Goal: Transaction & Acquisition: Purchase product/service

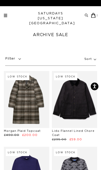
click at [95, 59] on p "Sort" at bounding box center [91, 59] width 12 height 12
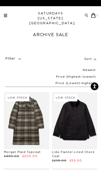
click at [14, 58] on p "Filter" at bounding box center [14, 69] width 18 height 30
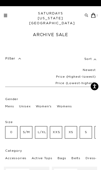
click at [15, 57] on p "Filter" at bounding box center [14, 69] width 18 height 30
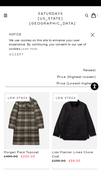
click at [84, 78] on p "Price (Highest-lowest)" at bounding box center [76, 77] width 39 height 7
click at [79, 77] on p "Price (Highest-lowest)" at bounding box center [76, 77] width 39 height 7
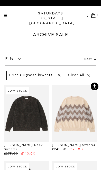
click at [16, 59] on p "Filter" at bounding box center [14, 58] width 18 height 9
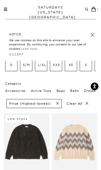
scroll to position [44, 0]
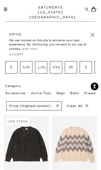
click at [86, 68] on p "S" at bounding box center [86, 67] width 7 height 7
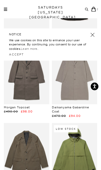
scroll to position [125, 0]
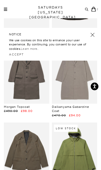
click at [80, 159] on link at bounding box center [75, 151] width 46 height 57
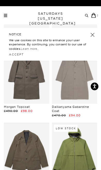
scroll to position [134, 0]
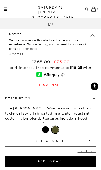
click at [85, 146] on b "▾" at bounding box center [89, 140] width 14 height 11
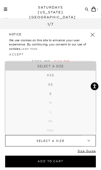
scroll to position [118, 0]
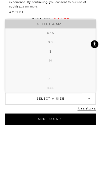
click at [83, 89] on li "S" at bounding box center [50, 93] width 91 height 9
select select "s"
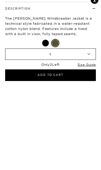
scroll to position [132, 0]
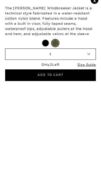
click at [96, 129] on h4 "Details" at bounding box center [50, 133] width 91 height 9
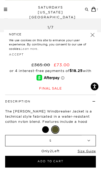
scroll to position [115, 0]
click at [73, 159] on button "Add to Cart" at bounding box center [50, 162] width 91 height 12
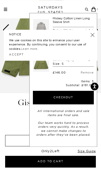
click at [92, 33] on link at bounding box center [92, 34] width 7 height 7
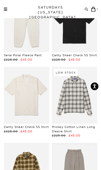
scroll to position [915, 0]
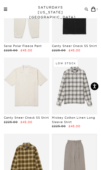
click at [80, 88] on link at bounding box center [75, 86] width 46 height 57
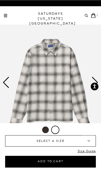
scroll to position [2, 0]
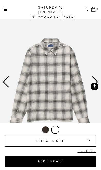
click at [89, 146] on b "▾" at bounding box center [89, 140] width 14 height 11
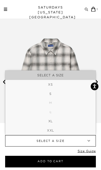
scroll to position [2, 0]
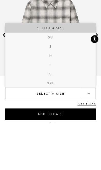
click at [73, 98] on li "M" at bounding box center [50, 102] width 91 height 9
click at [72, 89] on li "S" at bounding box center [50, 93] width 91 height 9
select select "s"
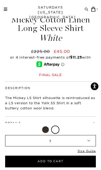
scroll to position [153, 0]
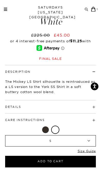
click at [77, 105] on h4 "Details" at bounding box center [50, 104] width 91 height 9
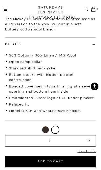
scroll to position [216, 0]
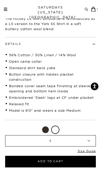
click at [66, 159] on button "Add to Cart" at bounding box center [50, 162] width 91 height 12
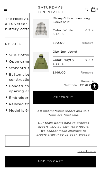
click at [18, 129] on div at bounding box center [50, 130] width 91 height 8
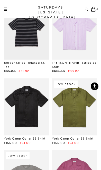
scroll to position [1793, 0]
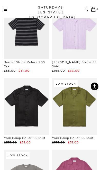
click at [79, 100] on link at bounding box center [75, 106] width 46 height 57
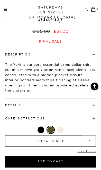
scroll to position [170, 0]
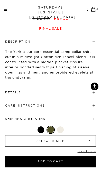
click at [63, 133] on div at bounding box center [60, 129] width 7 height 7
click at [81, 159] on button "Add to Cart" at bounding box center [50, 162] width 91 height 12
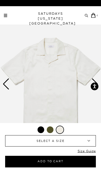
click at [91, 142] on b "▾" at bounding box center [89, 140] width 14 height 11
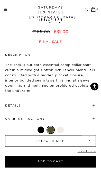
scroll to position [157, 0]
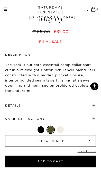
click at [78, 146] on span "SELECT A SIZE" at bounding box center [50, 140] width 67 height 11
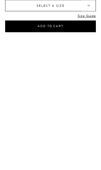
scroll to position [25, 0]
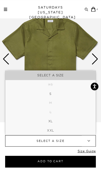
click at [76, 161] on button "Add to Cart" at bounding box center [50, 162] width 91 height 12
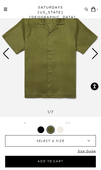
scroll to position [34, 0]
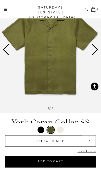
click at [73, 146] on span "SELECT A SIZE" at bounding box center [50, 140] width 67 height 11
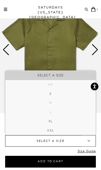
click at [59, 99] on li "S" at bounding box center [50, 93] width 91 height 9
select select "s"
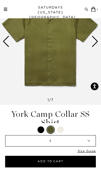
scroll to position [43, 0]
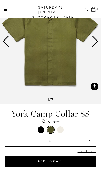
click at [64, 161] on button "Add to Cart" at bounding box center [50, 162] width 91 height 12
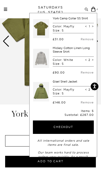
click at [87, 60] on span "<" at bounding box center [86, 60] width 2 height 4
type input "1"
click at [86, 92] on div "Color: Mayfly Size: S < 2 >" at bounding box center [73, 91] width 41 height 10
click at [87, 91] on div "< 2 >" at bounding box center [89, 92] width 9 height 8
click at [89, 89] on input "2" at bounding box center [90, 90] width 4 height 4
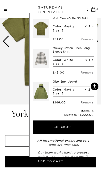
click at [91, 88] on input "2" at bounding box center [90, 90] width 4 height 4
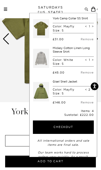
scroll to position [52, 0]
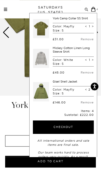
click at [86, 90] on span "<" at bounding box center [86, 90] width 2 height 4
type input "1"
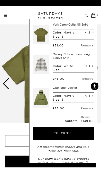
scroll to position [0, 0]
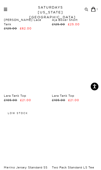
scroll to position [2286, 0]
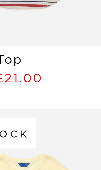
click at [4, 108] on link at bounding box center [27, 136] width 46 height 57
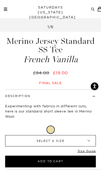
scroll to position [116, 0]
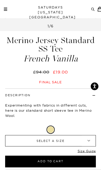
click at [90, 146] on b "▾" at bounding box center [89, 140] width 14 height 11
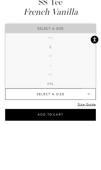
click at [65, 89] on li "S" at bounding box center [50, 93] width 91 height 9
select select "s"
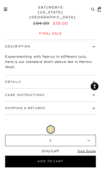
scroll to position [165, 0]
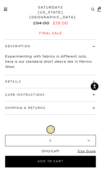
click at [73, 81] on h4 "Details" at bounding box center [50, 79] width 91 height 9
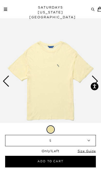
scroll to position [0, 0]
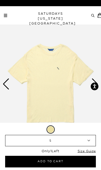
click at [7, 14] on link at bounding box center [5, 15] width 3 height 3
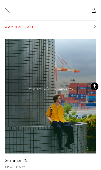
click at [68, 101] on img at bounding box center [50, 96] width 91 height 114
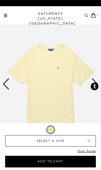
click at [9, 14] on div "Archive Sale Men's Tees Shirts Shorts Swim Knitwear Pants Sweats" at bounding box center [51, 15] width 95 height 5
click at [9, 15] on div "Archive Sale Men's Tees Shirts Shorts Swim Knitwear Pants Sweats" at bounding box center [51, 15] width 95 height 5
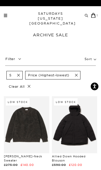
click at [14, 58] on p "Filter" at bounding box center [14, 58] width 18 height 9
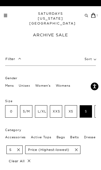
click at [11, 136] on p "Accessories" at bounding box center [15, 137] width 21 height 7
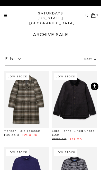
click at [13, 58] on p "Filter" at bounding box center [14, 58] width 18 height 9
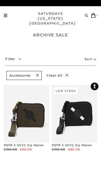
click at [62, 77] on p "Clear All" at bounding box center [57, 75] width 27 height 9
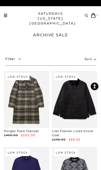
click at [14, 58] on p "Filter" at bounding box center [14, 58] width 18 height 9
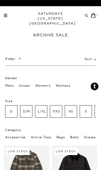
click at [62, 136] on p "Bags" at bounding box center [61, 137] width 9 height 7
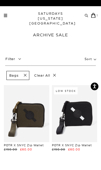
click at [46, 73] on p "Clear All" at bounding box center [45, 75] width 27 height 9
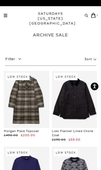
click at [14, 59] on p "Filter" at bounding box center [14, 58] width 18 height 9
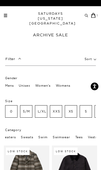
scroll to position [0, 276]
click at [77, 138] on p "Tees" at bounding box center [79, 137] width 7 height 7
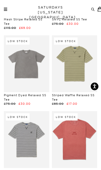
scroll to position [451, 0]
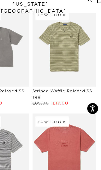
click at [58, 109] on link at bounding box center [75, 118] width 46 height 57
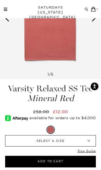
scroll to position [81, 0]
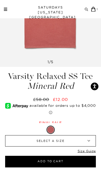
click at [83, 146] on b "▾" at bounding box center [89, 140] width 14 height 11
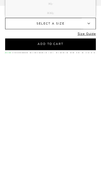
scroll to position [0, 0]
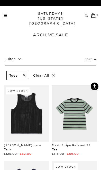
click at [16, 55] on p "Filter" at bounding box center [14, 58] width 18 height 9
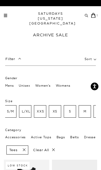
scroll to position [0, 18]
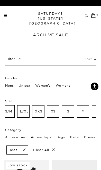
click at [84, 112] on p "M" at bounding box center [83, 111] width 7 height 7
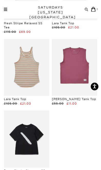
scroll to position [301, 0]
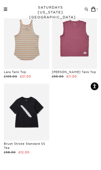
click at [22, 105] on link at bounding box center [27, 112] width 46 height 57
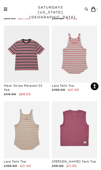
scroll to position [222, 0]
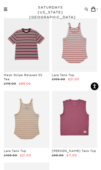
click at [83, 129] on link at bounding box center [75, 119] width 46 height 57
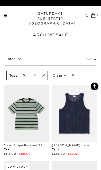
click at [13, 57] on p "Filter" at bounding box center [14, 58] width 18 height 9
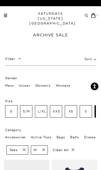
click at [9, 85] on p "Mens" at bounding box center [9, 85] width 9 height 7
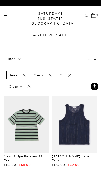
click at [70, 76] on span at bounding box center [68, 75] width 11 height 4
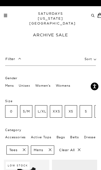
click at [87, 112] on p "S" at bounding box center [86, 111] width 7 height 7
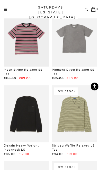
scroll to position [238, 0]
click at [92, 11] on icon at bounding box center [94, 9] width 4 height 5
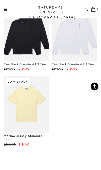
scroll to position [472, 0]
click at [18, 100] on link at bounding box center [27, 104] width 46 height 57
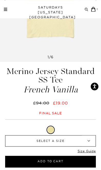
scroll to position [91, 0]
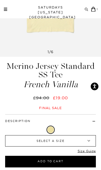
click at [89, 146] on b "▾" at bounding box center [89, 140] width 14 height 11
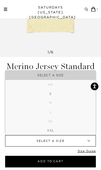
type input "P"
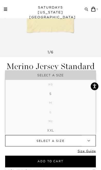
click at [78, 99] on li "S" at bounding box center [50, 93] width 91 height 9
select select "s"
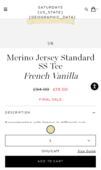
scroll to position [99, 0]
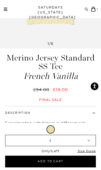
click at [73, 159] on button "Add to Cart" at bounding box center [50, 162] width 91 height 12
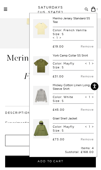
click at [87, 72] on div "£31.00 Remove" at bounding box center [73, 74] width 41 height 8
click at [90, 75] on link "Remove" at bounding box center [87, 77] width 13 height 4
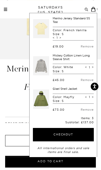
scroll to position [87, 0]
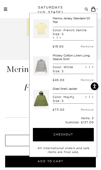
click at [4, 8] on link at bounding box center [5, 9] width 3 height 3
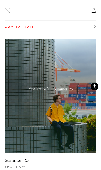
click at [17, 26] on link "Archive Sale" at bounding box center [50, 27] width 91 height 13
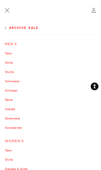
click at [12, 118] on link "Outerwear" at bounding box center [51, 118] width 92 height 3
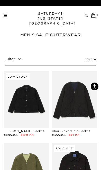
click at [95, 63] on p "Sort" at bounding box center [90, 59] width 11 height 12
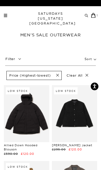
click at [11, 57] on p "Filter" at bounding box center [14, 58] width 18 height 9
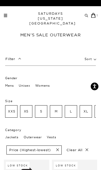
click at [44, 111] on p "S" at bounding box center [41, 111] width 7 height 7
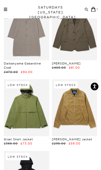
scroll to position [183, 0]
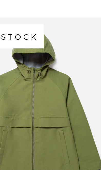
click at [19, 65] on link at bounding box center [27, 93] width 46 height 57
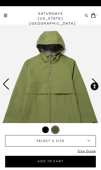
click at [99, 86] on img at bounding box center [50, 84] width 101 height 127
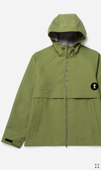
scroll to position [0, 1]
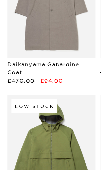
scroll to position [141, 0]
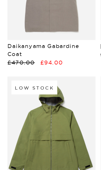
click at [37, 107] on link at bounding box center [27, 135] width 46 height 57
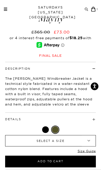
scroll to position [148, 0]
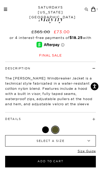
click at [94, 120] on h4 "Details" at bounding box center [50, 117] width 91 height 9
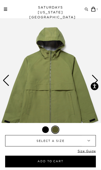
scroll to position [5, 0]
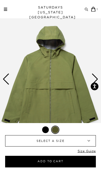
click at [100, 79] on img at bounding box center [50, 79] width 101 height 127
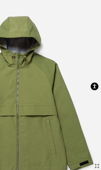
scroll to position [0, 65]
click at [58, 130] on img at bounding box center [18, 100] width 167 height 200
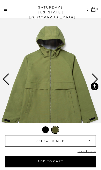
click at [99, 80] on img at bounding box center [50, 79] width 101 height 127
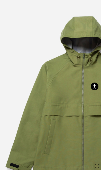
scroll to position [0, 33]
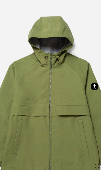
click at [81, 117] on img at bounding box center [50, 100] width 167 height 200
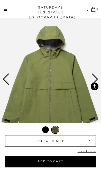
click at [79, 124] on img at bounding box center [50, 79] width 101 height 127
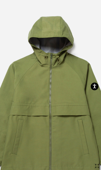
click at [79, 154] on img at bounding box center [50, 100] width 167 height 200
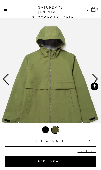
scroll to position [20, 0]
